Goal: Navigation & Orientation: Find specific page/section

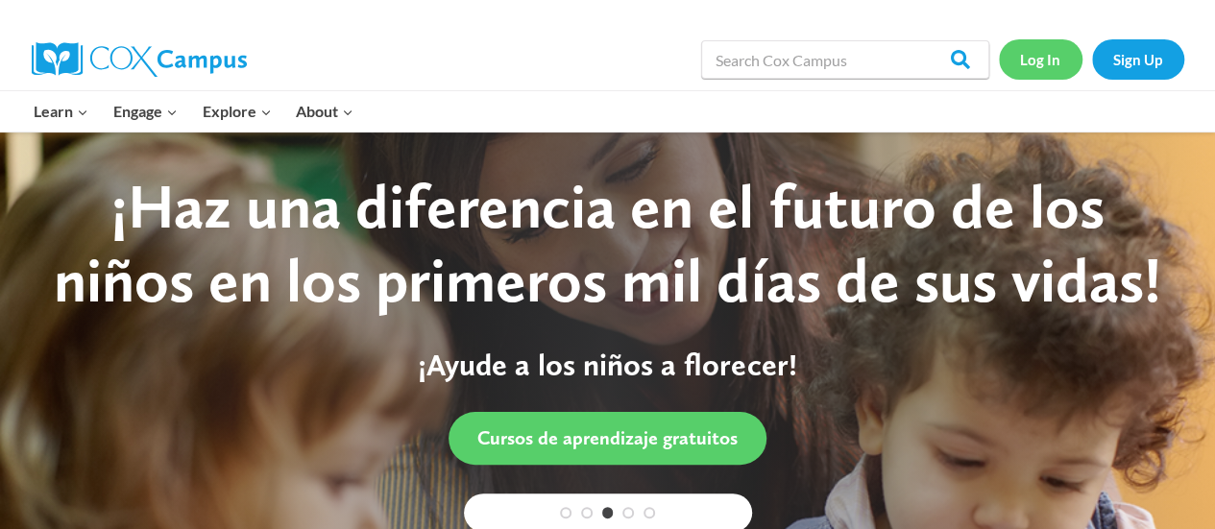
click at [1029, 52] on link "Log In" at bounding box center [1041, 58] width 84 height 39
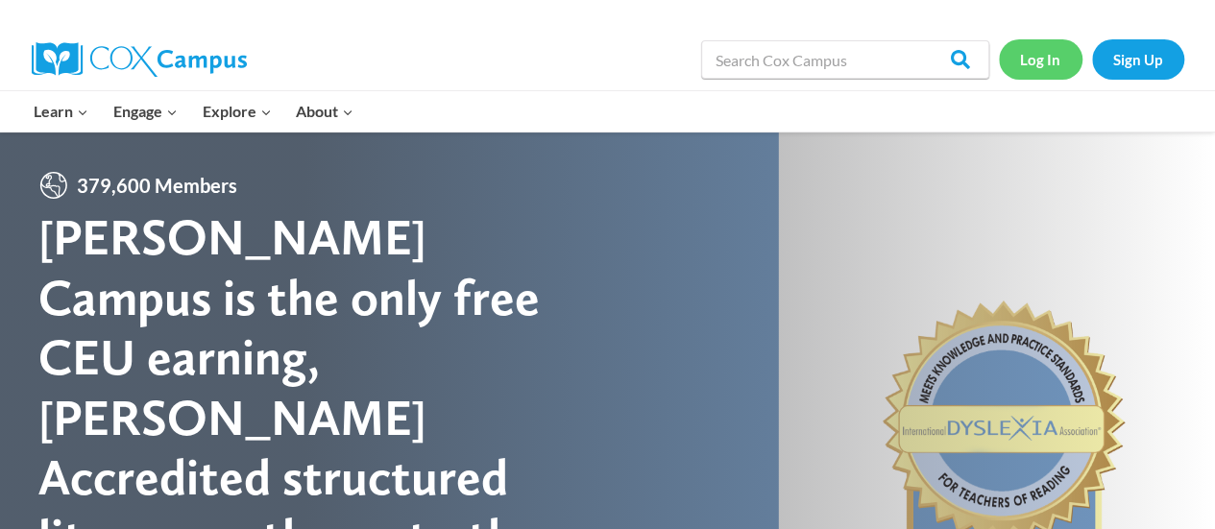
click at [1020, 60] on link "Log In" at bounding box center [1041, 58] width 84 height 39
